Goal: Task Accomplishment & Management: Manage account settings

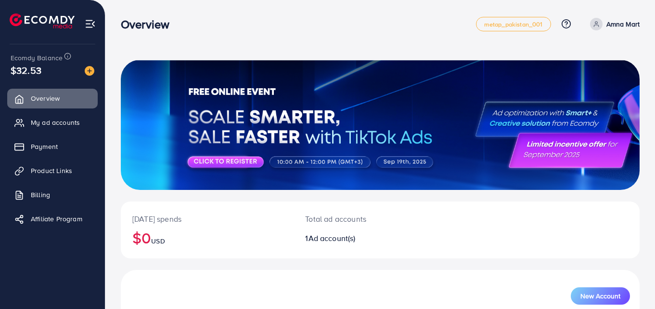
click at [629, 63] on div at bounding box center [380, 125] width 519 height 130
click at [597, 25] on icon at bounding box center [596, 24] width 7 height 7
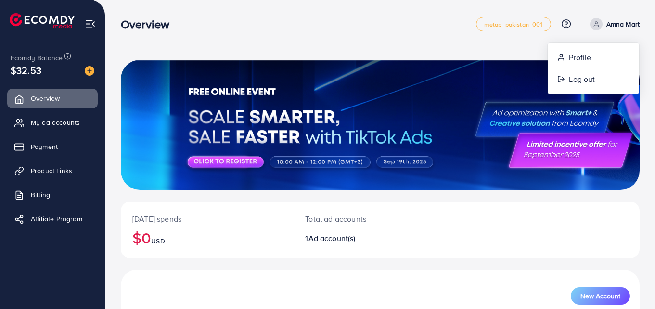
click at [300, 38] on nav "Overview metap_pakistan_001 Help Center Contact Support Plans and Pricing Term …" at bounding box center [380, 24] width 519 height 34
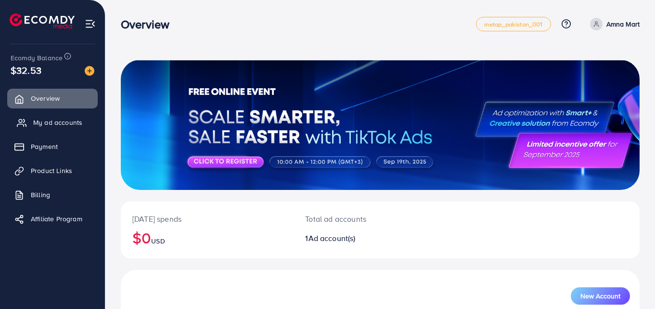
click at [48, 120] on span "My ad accounts" at bounding box center [57, 122] width 49 height 10
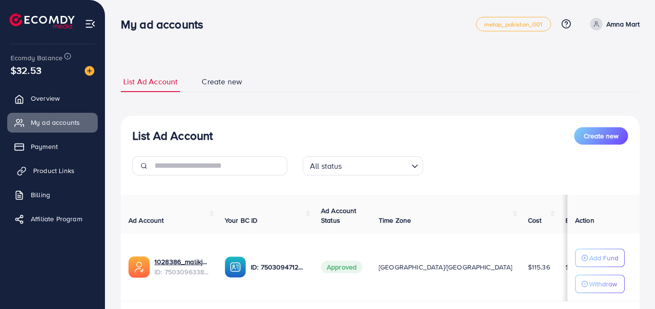
click at [54, 168] on span "Product Links" at bounding box center [53, 171] width 41 height 10
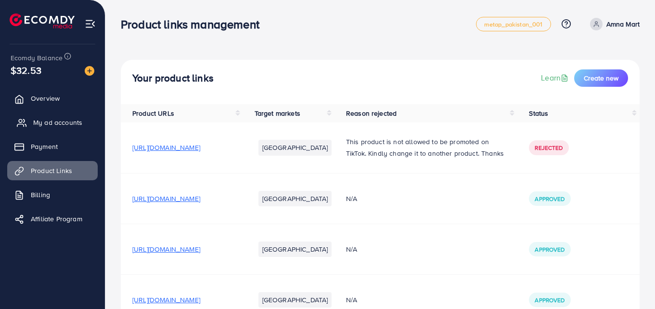
click at [52, 120] on span "My ad accounts" at bounding box center [57, 122] width 49 height 10
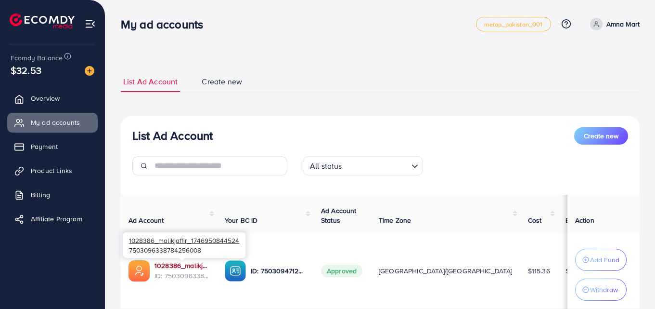
click at [194, 264] on link "1028386_malikjaffir_1746950844524" at bounding box center [182, 265] width 55 height 10
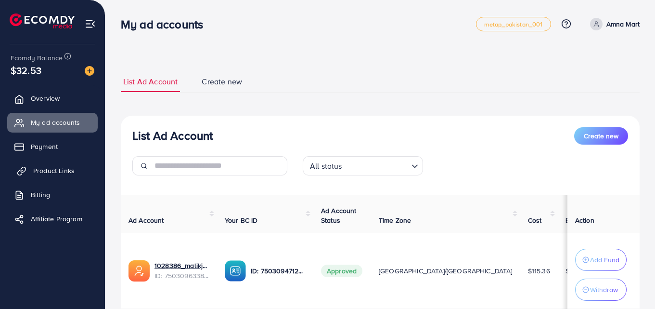
click at [53, 171] on span "Product Links" at bounding box center [53, 171] width 41 height 10
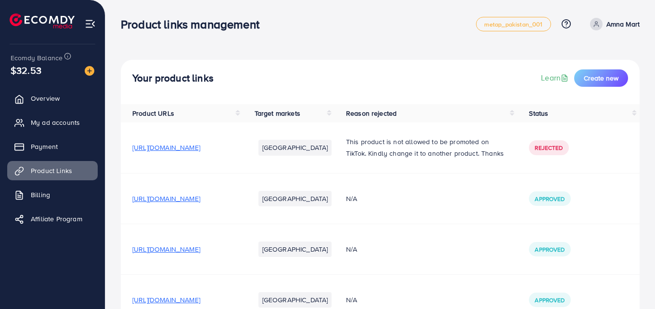
click at [398, 96] on div "Your product links Learn Create new" at bounding box center [380, 82] width 519 height 44
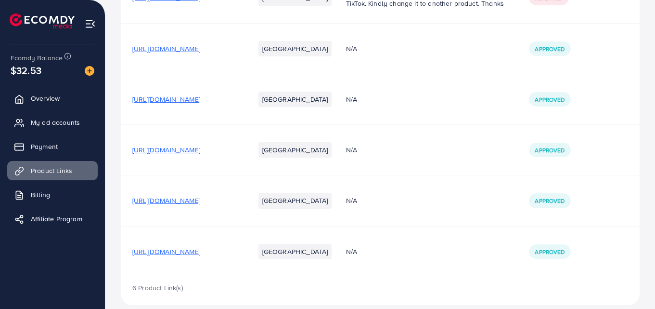
scroll to position [182, 0]
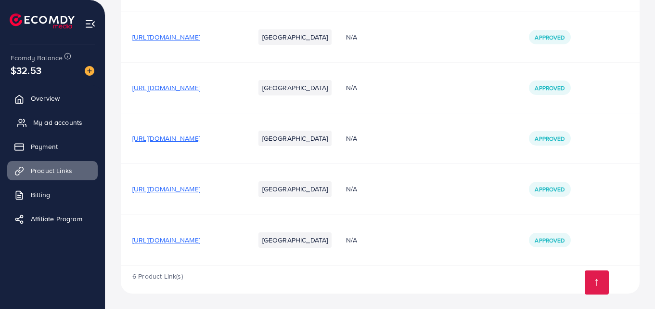
click at [51, 123] on span "My ad accounts" at bounding box center [57, 122] width 49 height 10
